Goal: Transaction & Acquisition: Purchase product/service

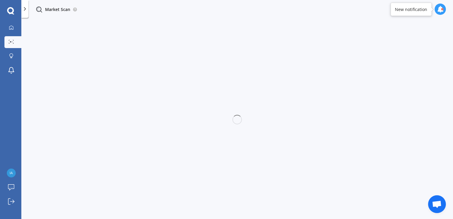
click at [238, 121] on div at bounding box center [236, 119] width 9 height 9
click at [441, 8] on div at bounding box center [442, 9] width 2 height 2
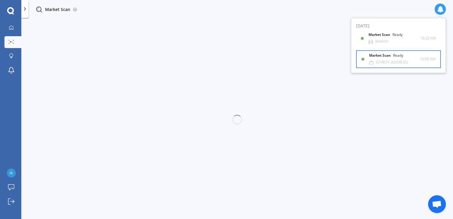
click at [379, 57] on b "Market Scan" at bounding box center [381, 56] width 24 height 4
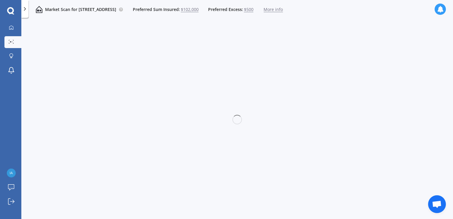
click at [283, 10] on span "More info" at bounding box center [272, 10] width 19 height 6
click at [39, 9] on img at bounding box center [39, 9] width 7 height 7
click at [180, 12] on span "Preferred Sum Insured:" at bounding box center [156, 10] width 47 height 6
click at [438, 8] on icon at bounding box center [440, 9] width 7 height 7
click at [377, 36] on b "Market Scan" at bounding box center [381, 35] width 24 height 4
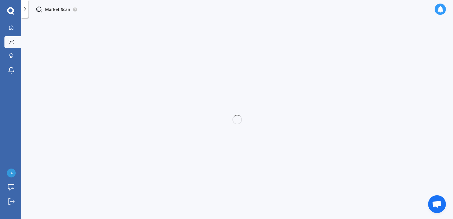
click at [37, 9] on img at bounding box center [39, 9] width 7 height 7
click at [26, 8] on icon at bounding box center [25, 9] width 6 height 6
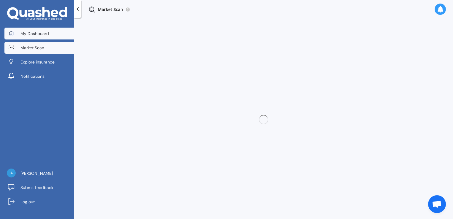
click at [33, 33] on span "My Dashboard" at bounding box center [34, 34] width 28 height 6
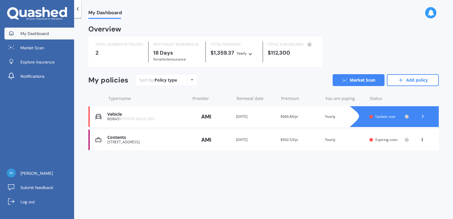
click at [119, 140] on div "[STREET_ADDRESS]" at bounding box center [146, 142] width 79 height 4
click at [97, 53] on div "2" at bounding box center [119, 53] width 48 height 6
click at [111, 118] on div "BDB431 TOYOTA HILUX 2001" at bounding box center [146, 119] width 79 height 4
click at [423, 116] on polyline at bounding box center [422, 116] width 1 height 3
click at [191, 80] on icon at bounding box center [192, 80] width 2 height 4
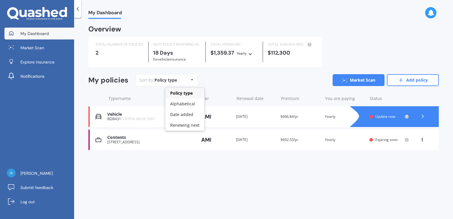
click at [191, 80] on icon at bounding box center [192, 80] width 2 height 4
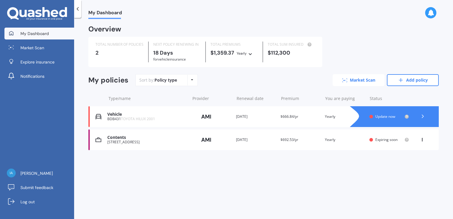
click at [350, 81] on link "Market Scan" at bounding box center [358, 80] width 52 height 12
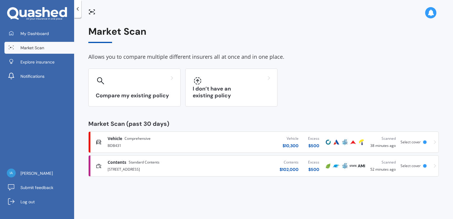
click at [151, 138] on div "Vehicle Comprehensive" at bounding box center [159, 138] width 102 height 6
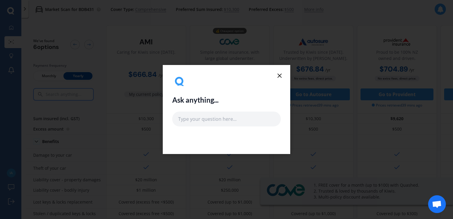
click at [279, 76] on icon at bounding box center [279, 75] width 7 height 7
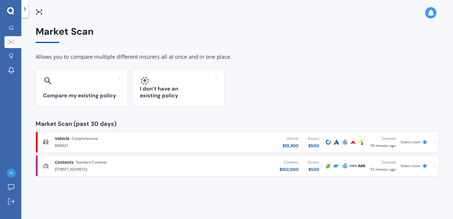
click at [64, 162] on span "Contents" at bounding box center [64, 162] width 19 height 6
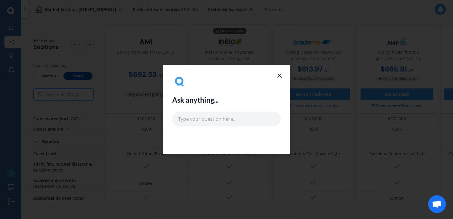
click at [279, 76] on icon at bounding box center [279, 75] width 7 height 7
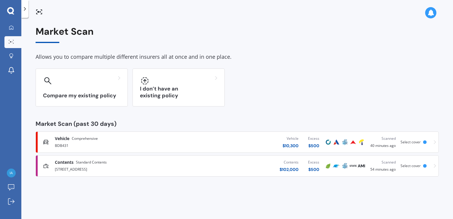
click at [63, 139] on span "Vehicle" at bounding box center [62, 138] width 15 height 6
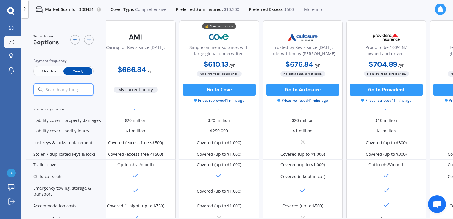
scroll to position [59, 0]
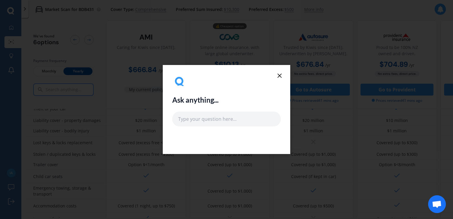
click at [279, 77] on icon at bounding box center [279, 75] width 7 height 7
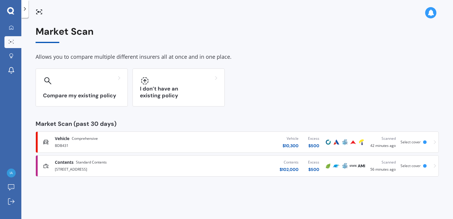
click at [326, 167] on img at bounding box center [327, 165] width 7 height 7
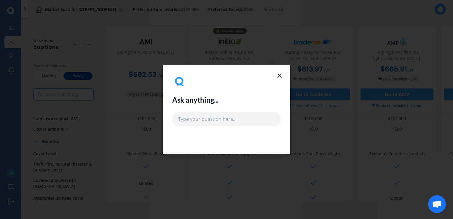
click at [280, 77] on icon at bounding box center [279, 75] width 7 height 7
click at [279, 75] on line at bounding box center [280, 76] width 4 height 4
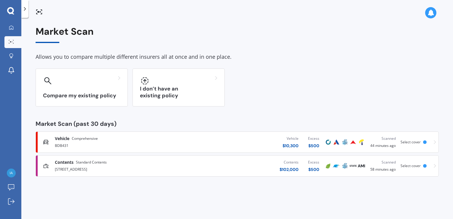
click at [328, 140] on img at bounding box center [327, 141] width 7 height 7
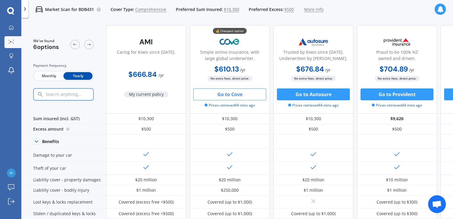
click at [256, 93] on button "Go to Cove" at bounding box center [229, 94] width 73 height 12
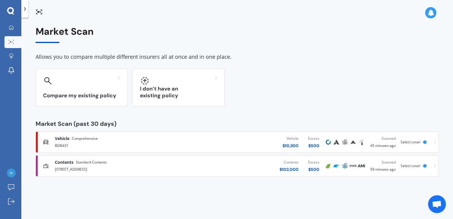
click at [63, 140] on span "Vehicle" at bounding box center [62, 138] width 15 height 6
